Goal: Navigation & Orientation: Find specific page/section

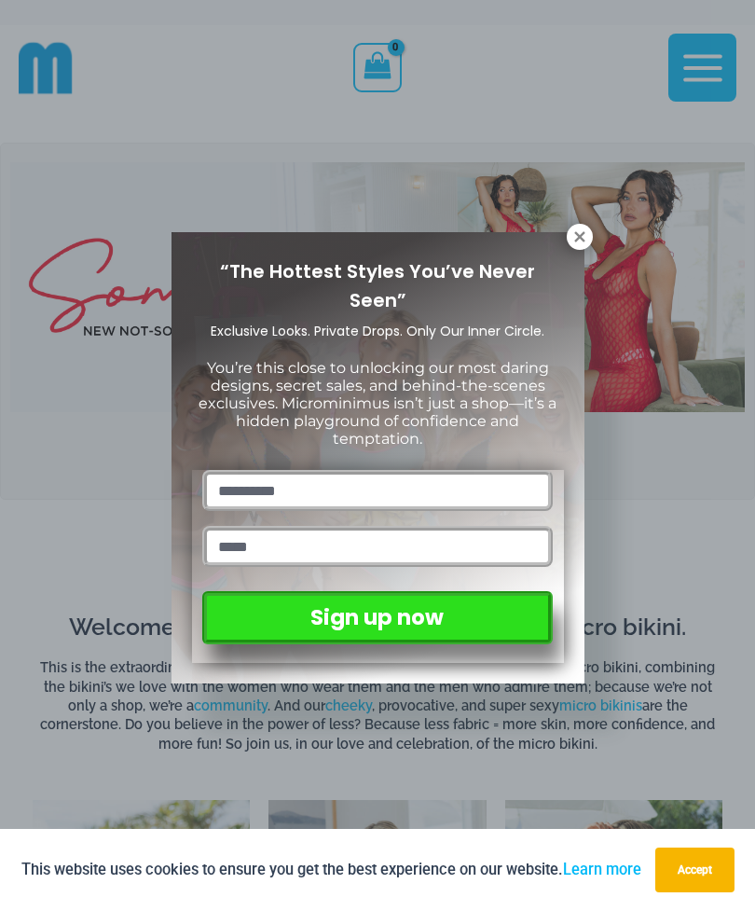
click at [584, 234] on icon at bounding box center [579, 236] width 17 height 17
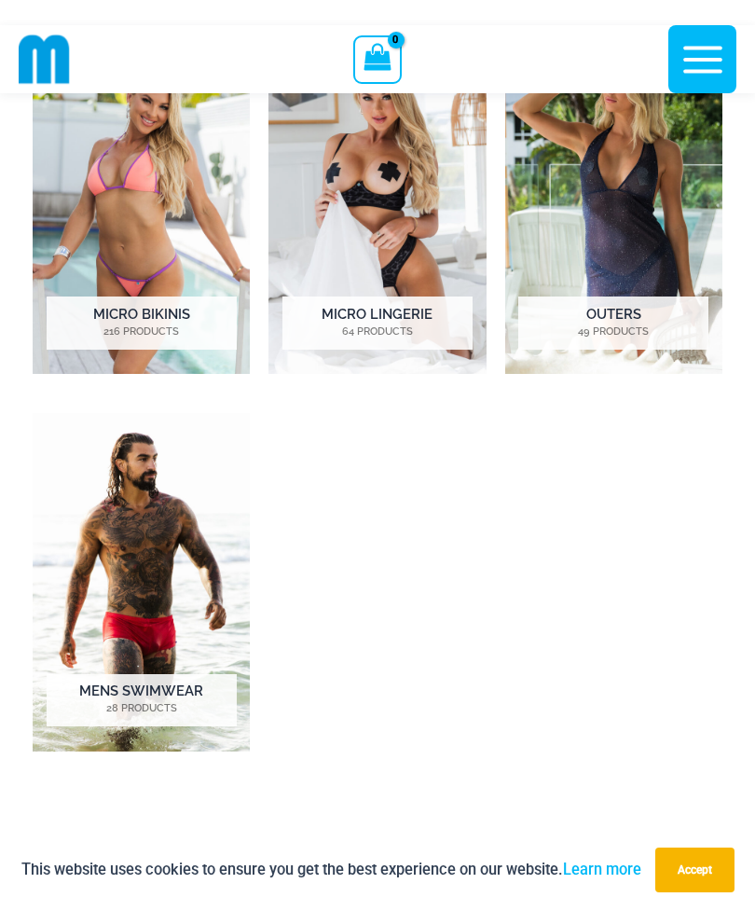
scroll to position [750, 0]
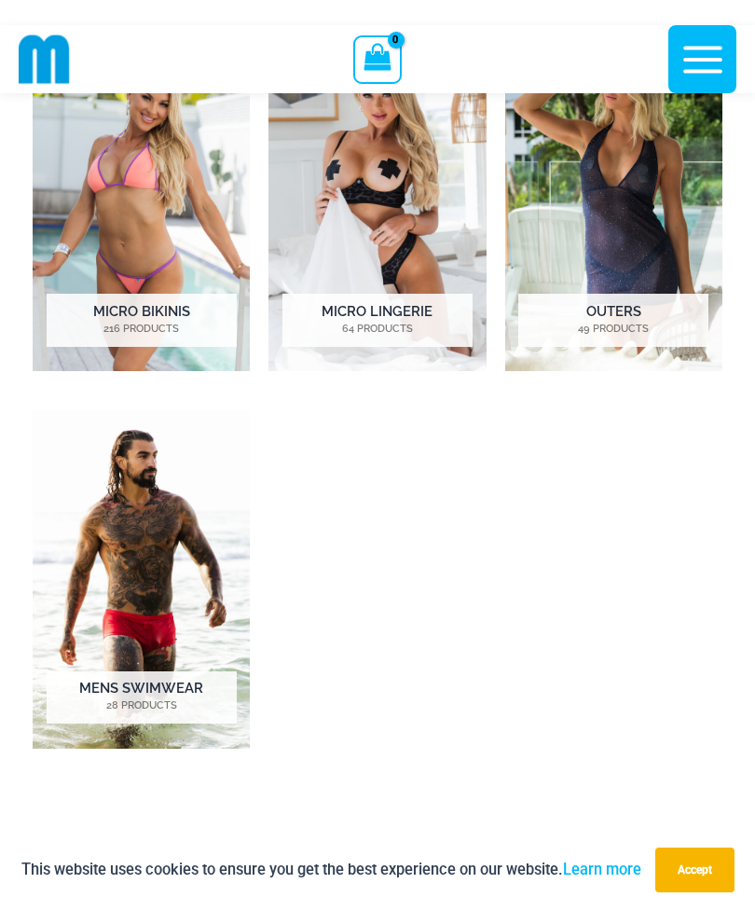
click at [126, 703] on mark "28 Products" at bounding box center [142, 706] width 190 height 16
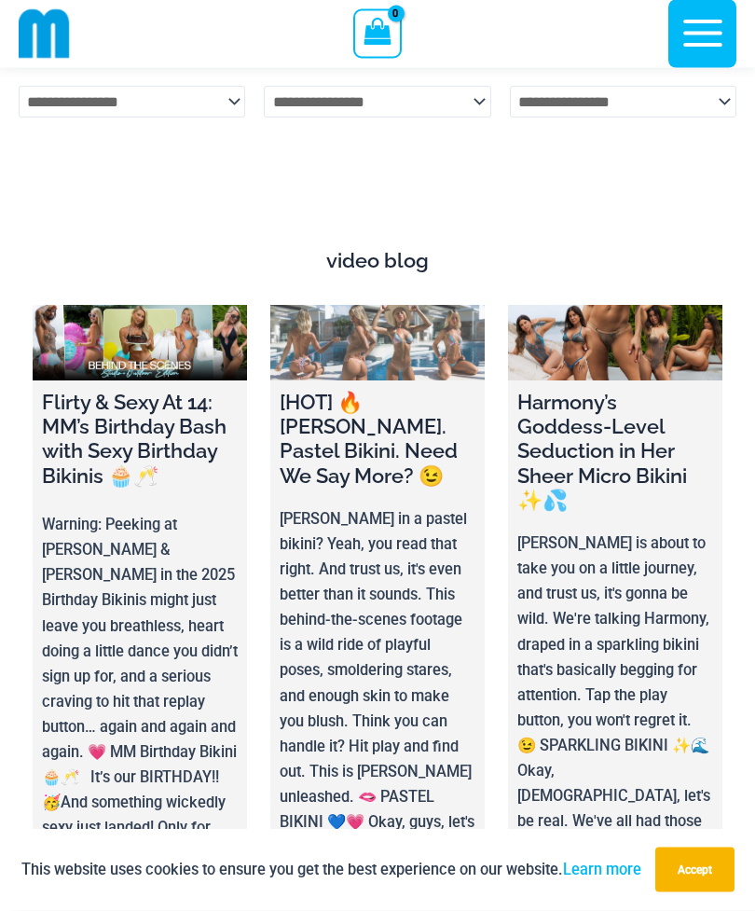
scroll to position [7397, 0]
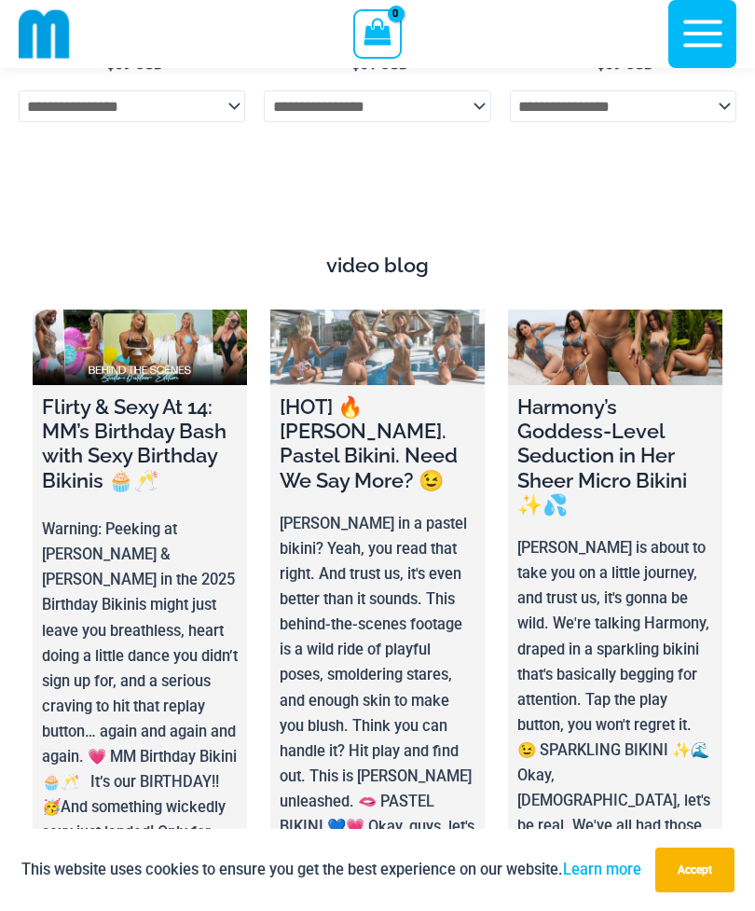
click at [318, 311] on link at bounding box center [377, 347] width 214 height 76
click at [296, 394] on h4 "[HOT] 🔥 [PERSON_NAME]. Pastel Bikini. Need We Say More? 😉" at bounding box center [378, 443] width 196 height 98
click at [343, 410] on h4 "[HOT] 🔥 [PERSON_NAME]. Pastel Bikini. Need We Say More? 😉" at bounding box center [378, 443] width 196 height 98
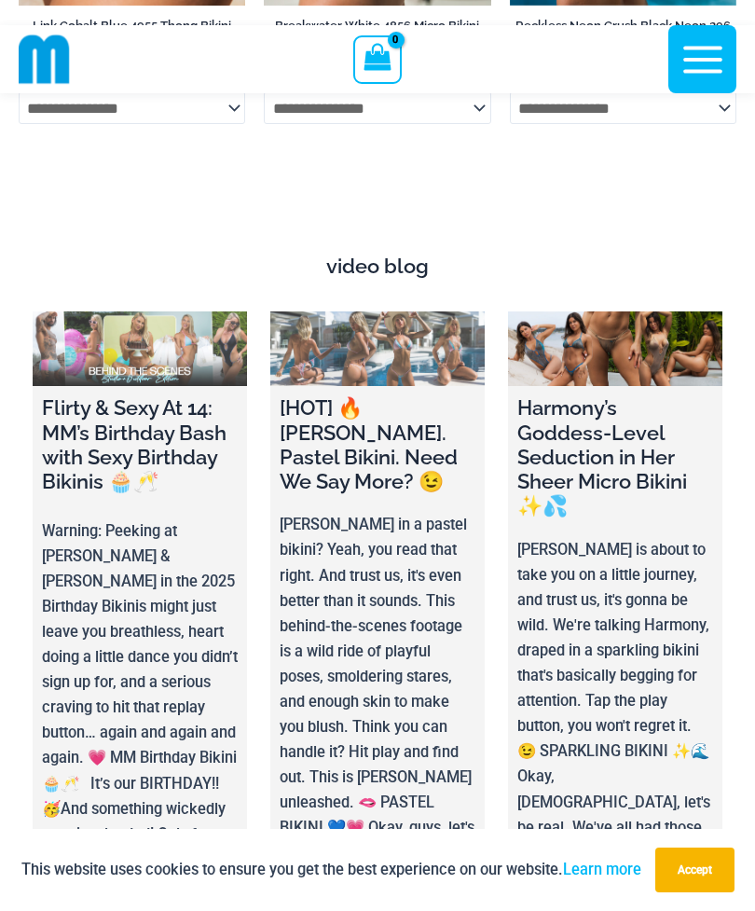
click at [111, 615] on p "Warning: Peeking at Ilana & Jay in the 2025 Birthday Bikinis might just leave y…" at bounding box center [140, 833] width 196 height 631
click at [87, 326] on link at bounding box center [140, 349] width 214 height 76
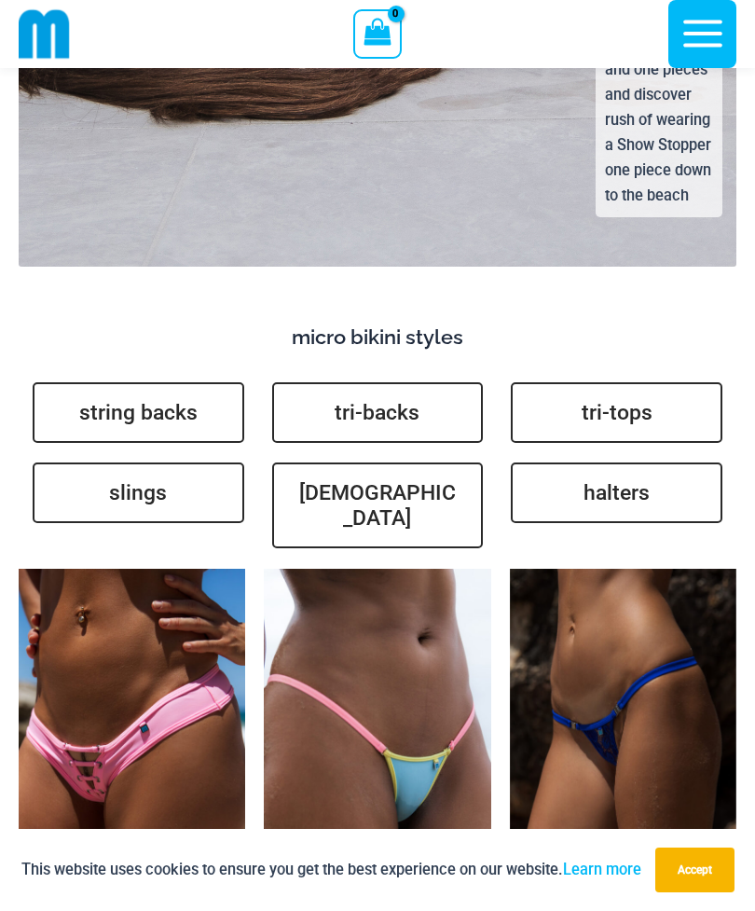
scroll to position [4942, 0]
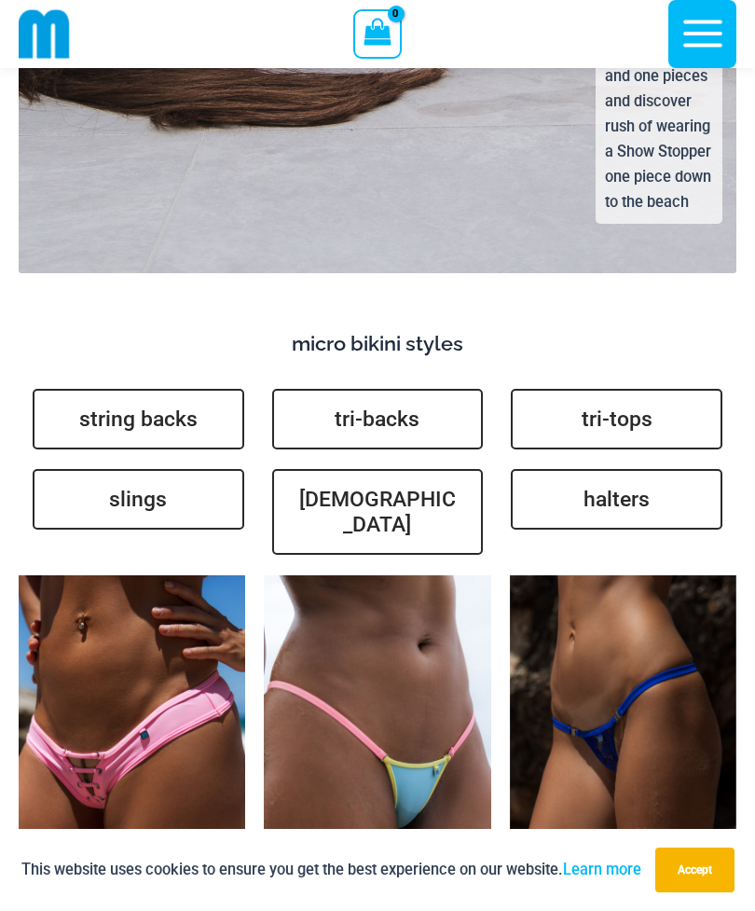
click at [715, 29] on icon "button" at bounding box center [703, 33] width 47 height 47
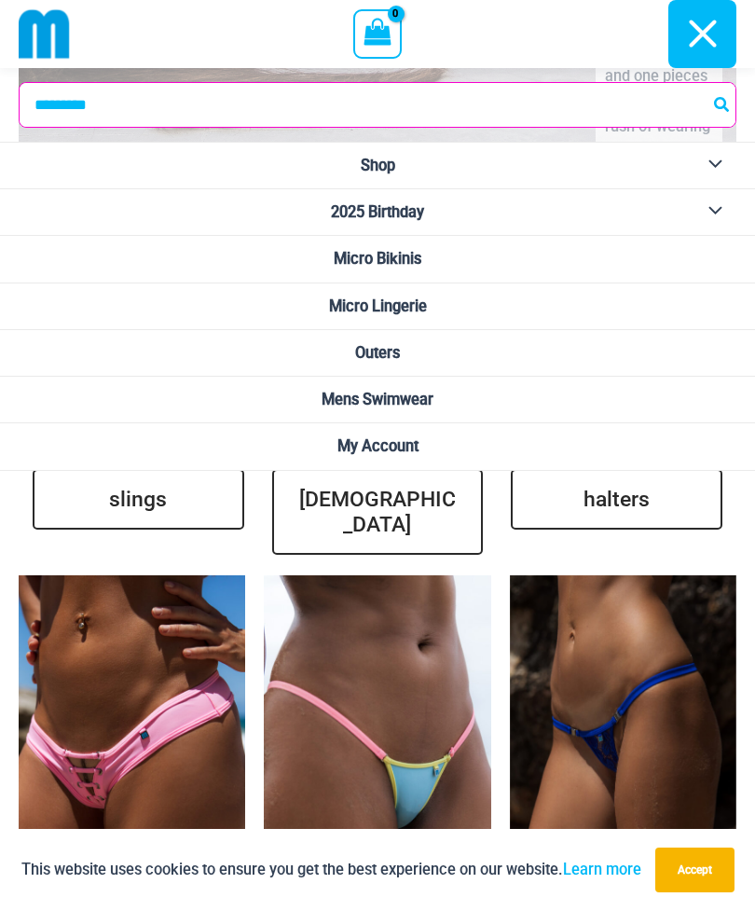
click at [378, 348] on span "Outers" at bounding box center [377, 353] width 45 height 18
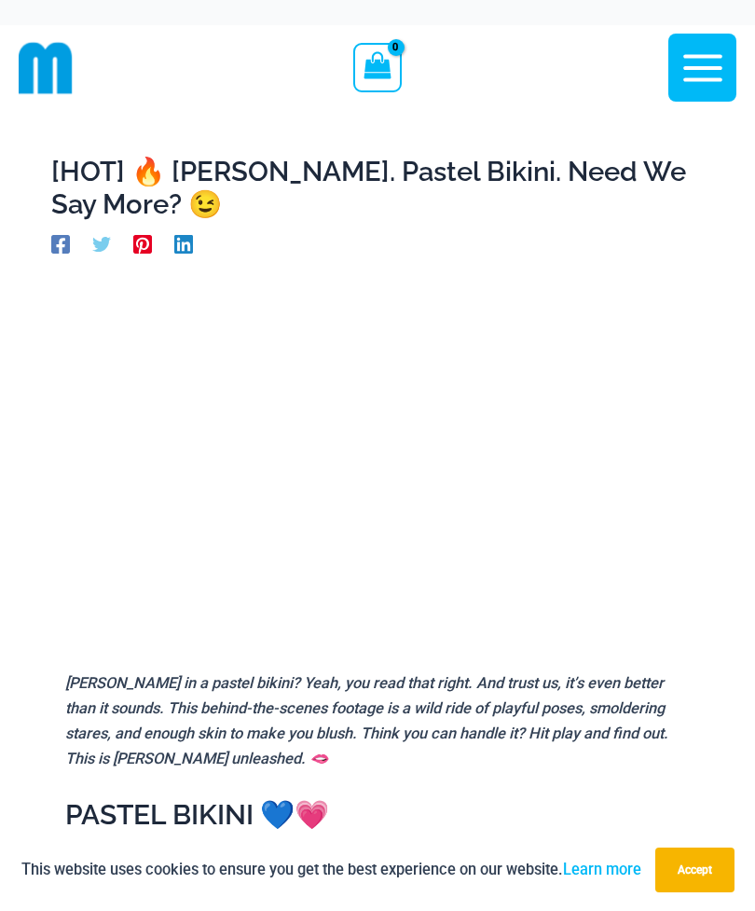
click at [695, 866] on button "Accept" at bounding box center [694, 869] width 79 height 45
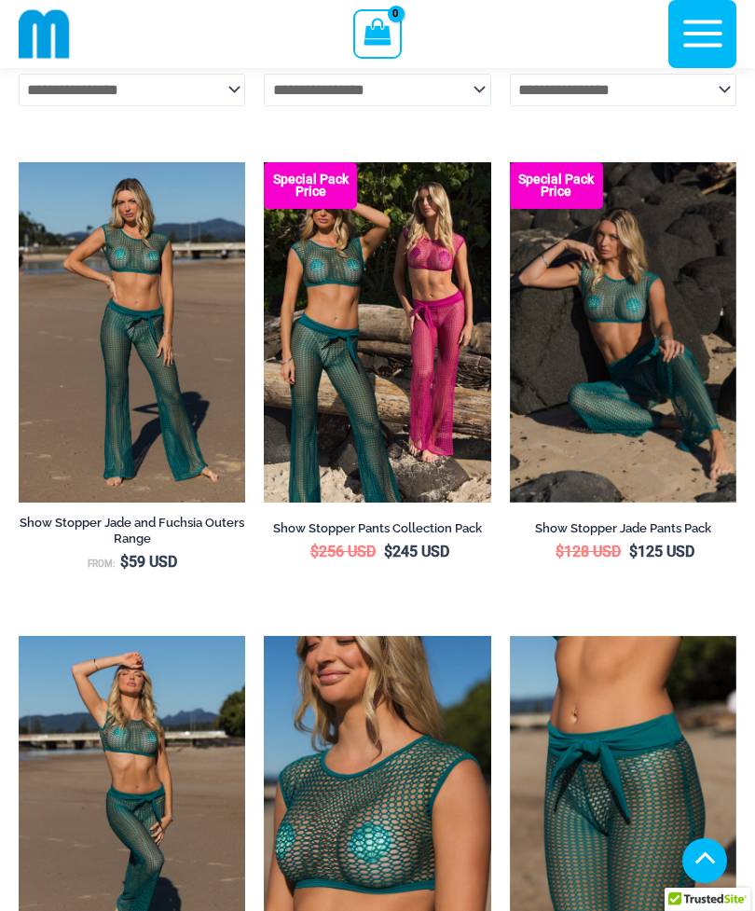
scroll to position [1165, 0]
